Goal: Task Accomplishment & Management: Manage account settings

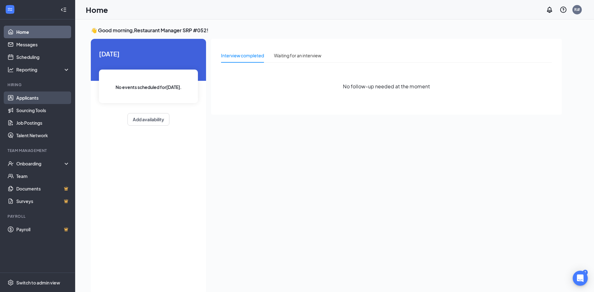
click at [34, 99] on link "Applicants" at bounding box center [43, 97] width 54 height 13
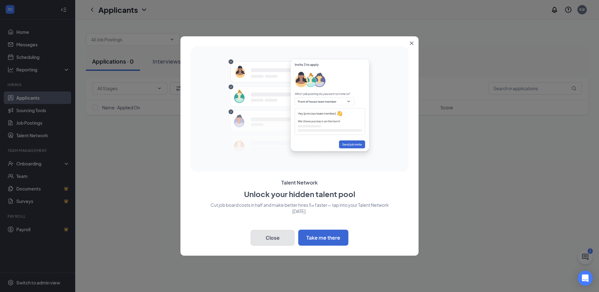
click at [277, 241] on button "Close" at bounding box center [273, 238] width 44 height 16
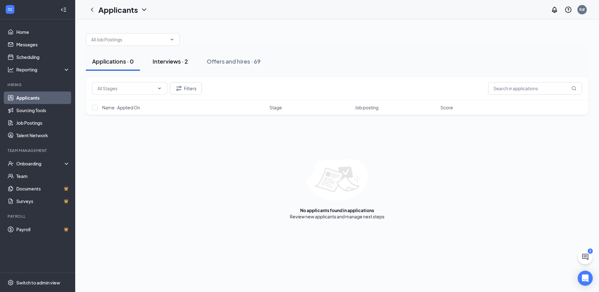
click at [179, 61] on div "Interviews · 2" at bounding box center [170, 61] width 35 height 8
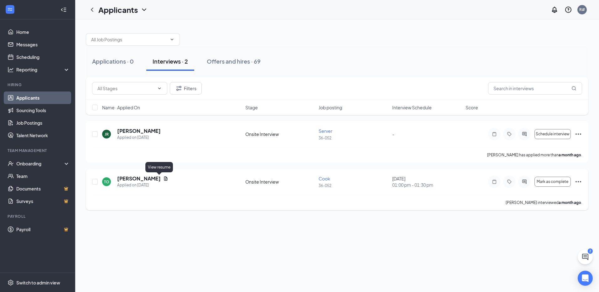
click at [163, 177] on icon "Document" at bounding box center [165, 178] width 5 height 5
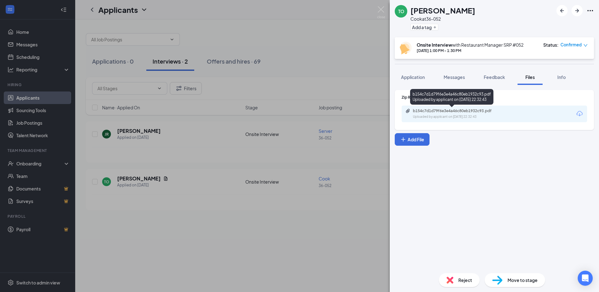
click at [432, 117] on div "Uploaded by applicant on Jul 23, 2025 at 22:32:43" at bounding box center [460, 116] width 94 height 5
click at [59, 32] on div "TO Timothy Oleary Cook at 36-052 Add a tag Onsite Interview with Restaurant Man…" at bounding box center [299, 146] width 599 height 292
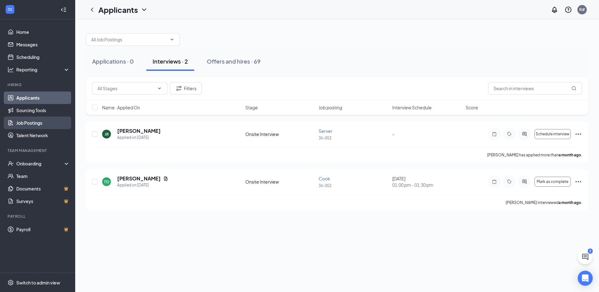
click at [39, 121] on link "Job Postings" at bounding box center [43, 123] width 54 height 13
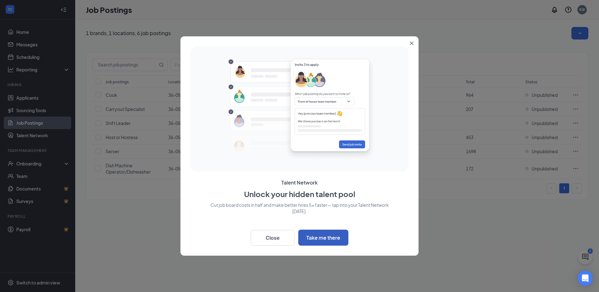
click at [323, 241] on button "Take me there" at bounding box center [323, 238] width 50 height 16
click at [319, 237] on button "Take me there" at bounding box center [323, 238] width 50 height 16
drag, startPoint x: 262, startPoint y: 236, endPoint x: 256, endPoint y: 237, distance: 5.6
click at [261, 237] on button "Close" at bounding box center [273, 238] width 44 height 16
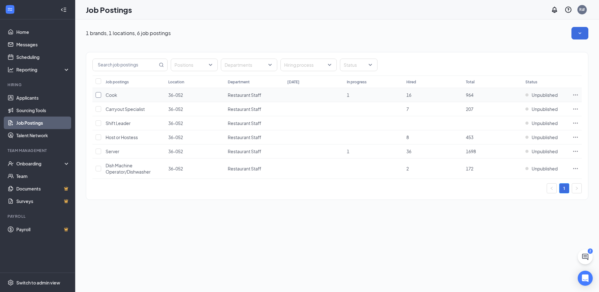
click at [98, 96] on input "checkbox" at bounding box center [99, 95] width 6 height 6
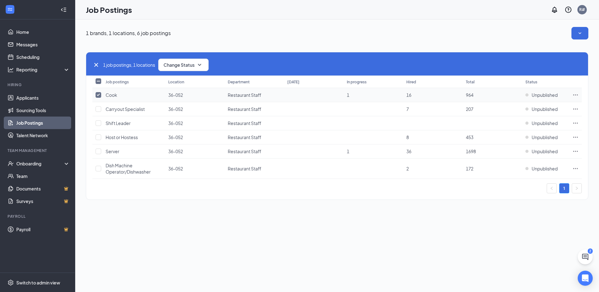
click at [98, 96] on input "checkbox" at bounding box center [99, 95] width 6 height 6
checkbox input "false"
